Goal: Information Seeking & Learning: Understand process/instructions

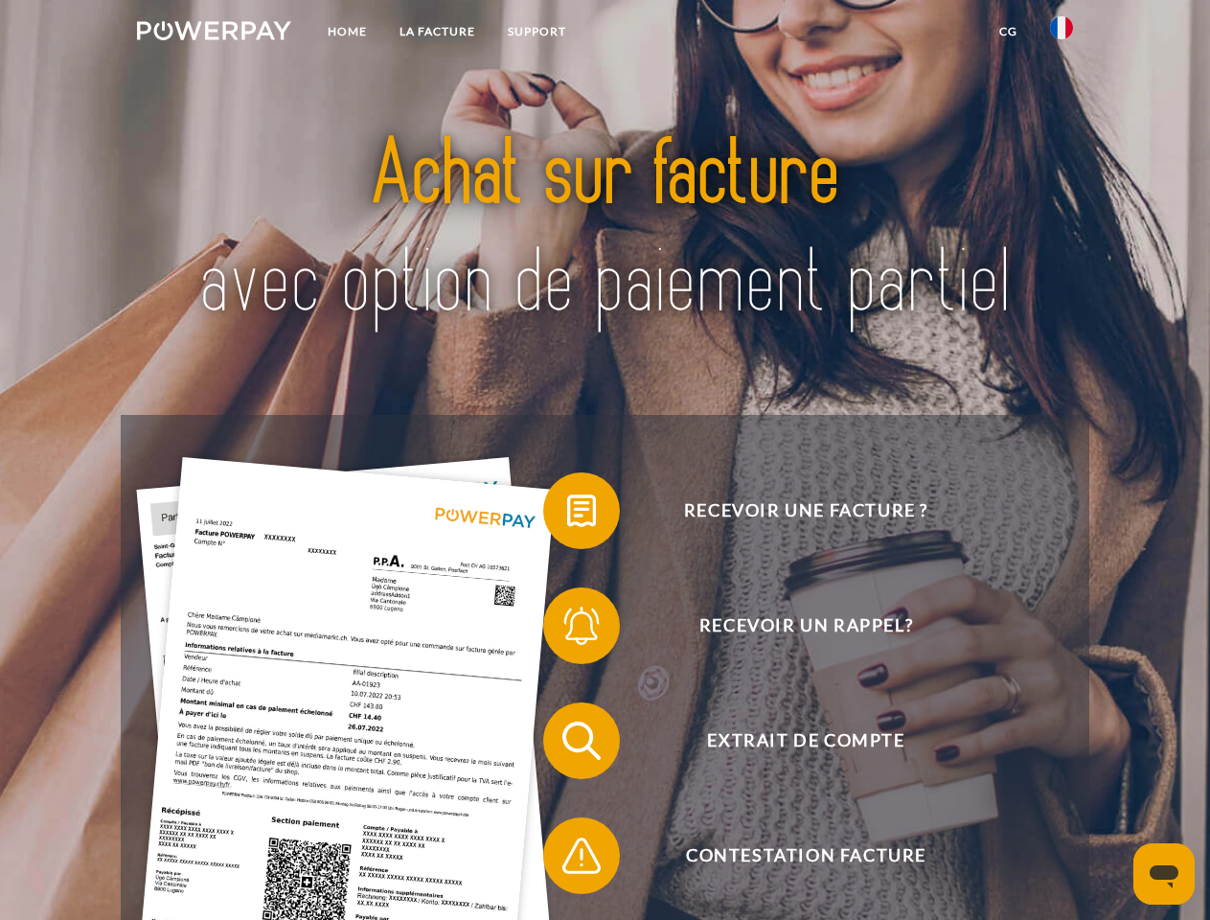
click at [214, 34] on img at bounding box center [214, 30] width 154 height 19
click at [1062, 34] on img at bounding box center [1061, 27] width 23 height 23
click at [1008, 32] on link "CG" at bounding box center [1008, 31] width 51 height 34
click at [567, 515] on span at bounding box center [553, 511] width 96 height 96
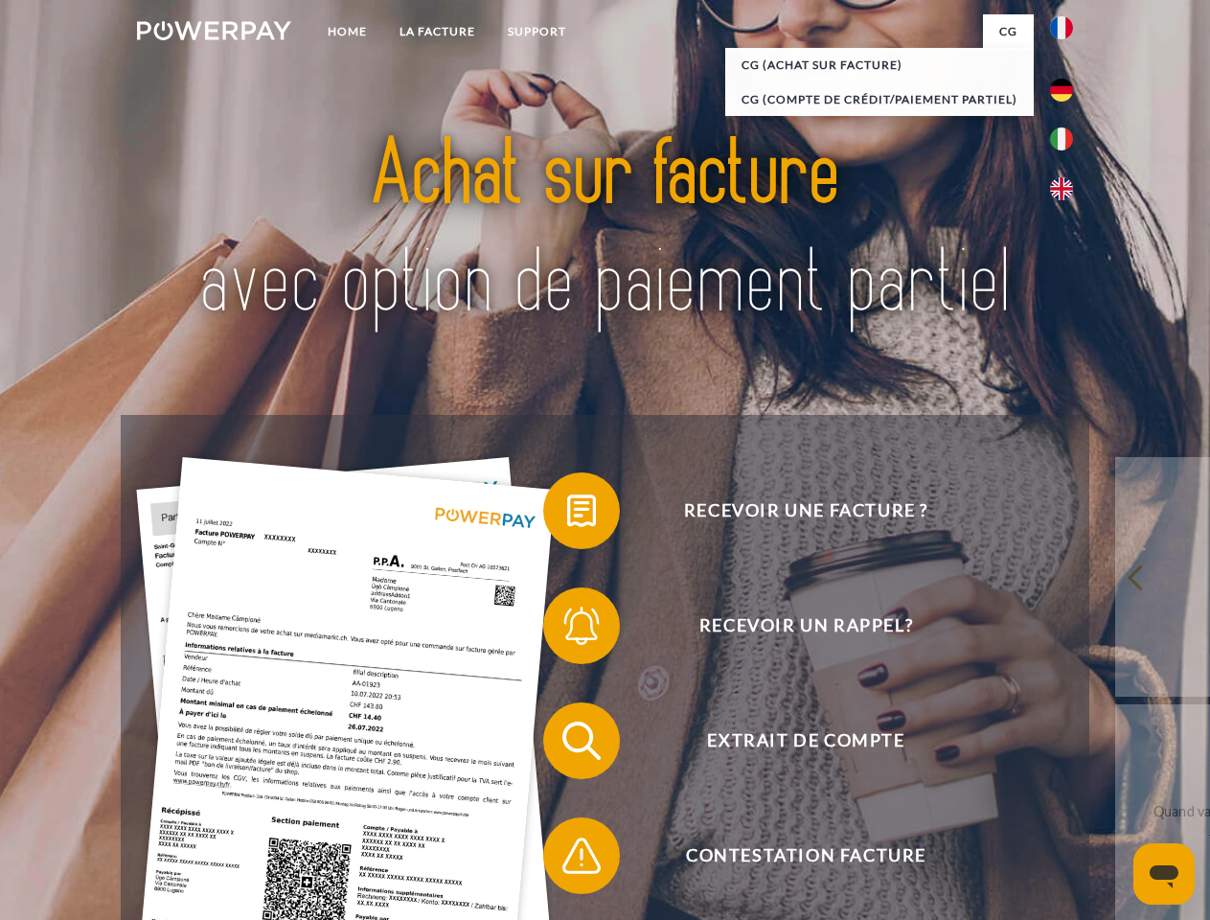
click at [567, 630] on div "Recevoir une facture ? Recevoir un rappel? Extrait de compte retour" at bounding box center [605, 798] width 968 height 767
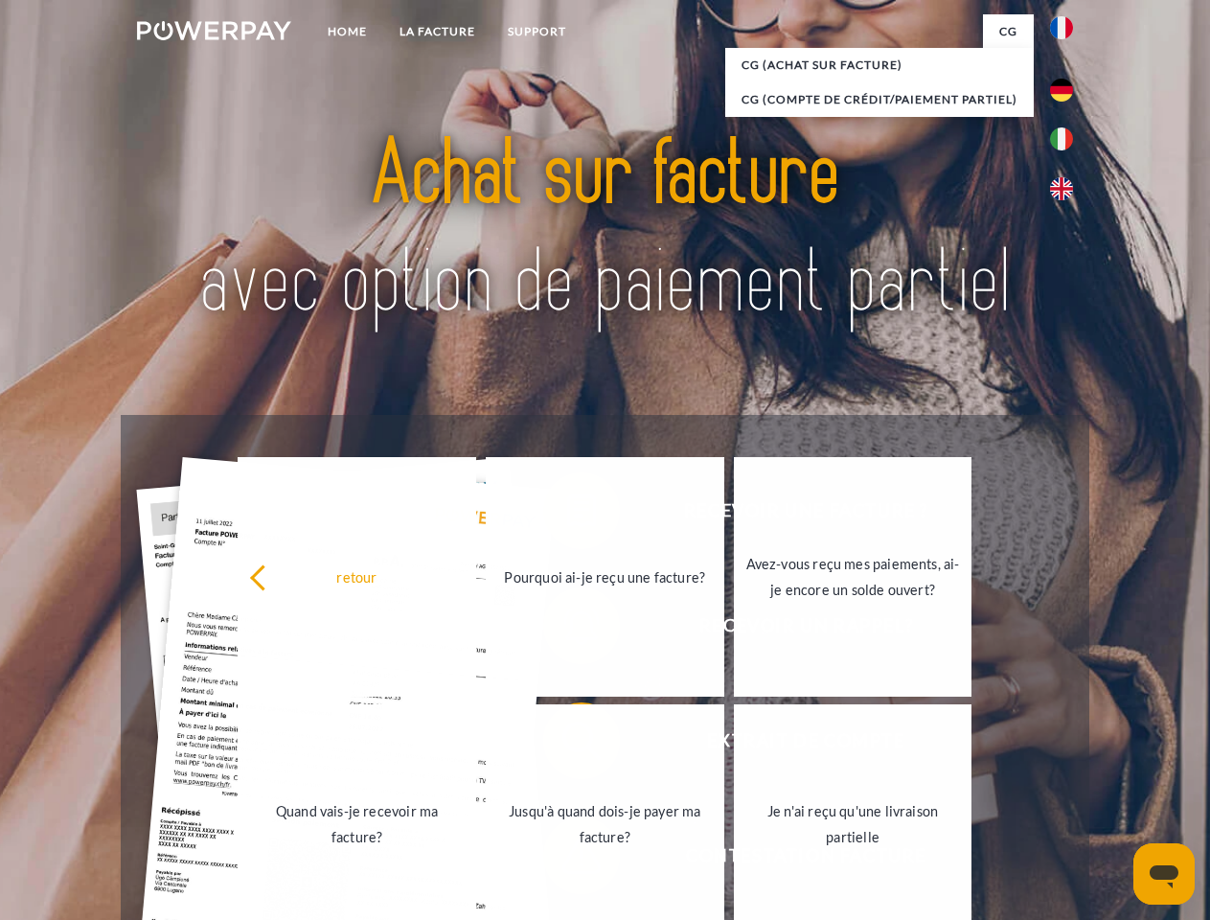
click at [567, 745] on link "Jusqu'à quand dois-je payer ma facture?" at bounding box center [605, 824] width 239 height 240
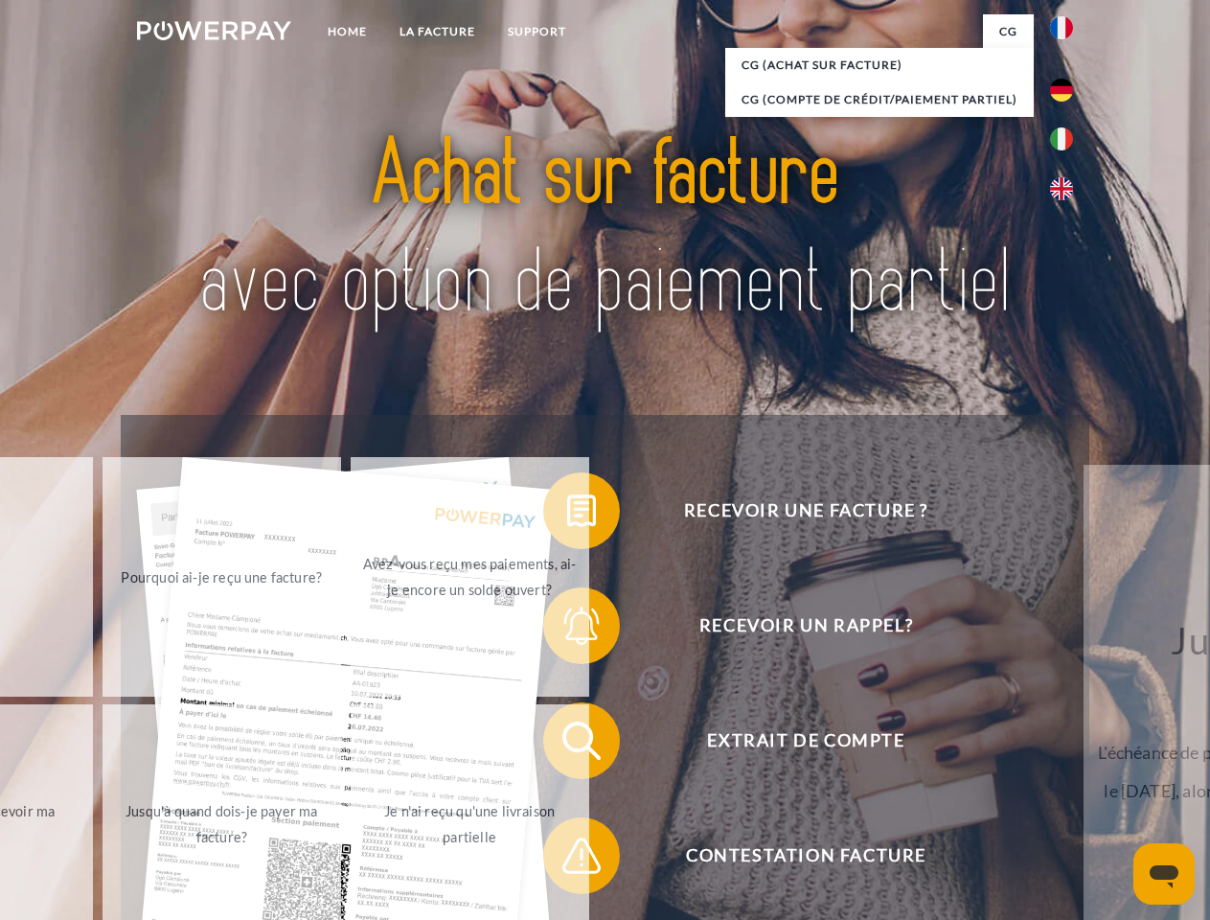
click at [567, 860] on span at bounding box center [553, 856] width 96 height 96
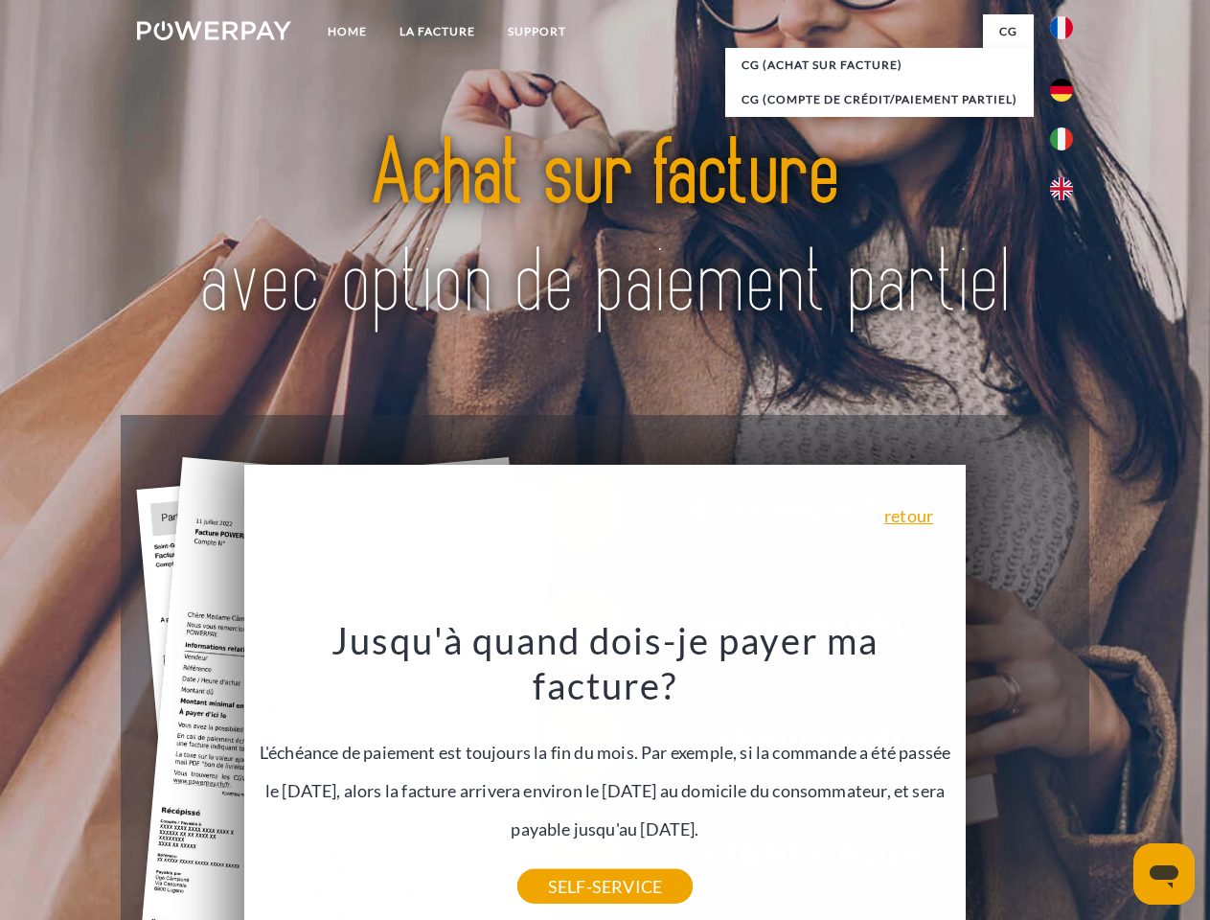
click at [1164, 874] on icon "Ouvrir la fenêtre de messagerie" at bounding box center [1164, 876] width 29 height 23
